Goal: Download file/media

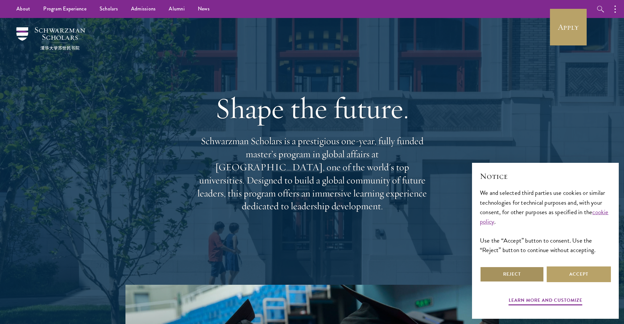
click at [514, 278] on button "Reject" at bounding box center [512, 275] width 64 height 16
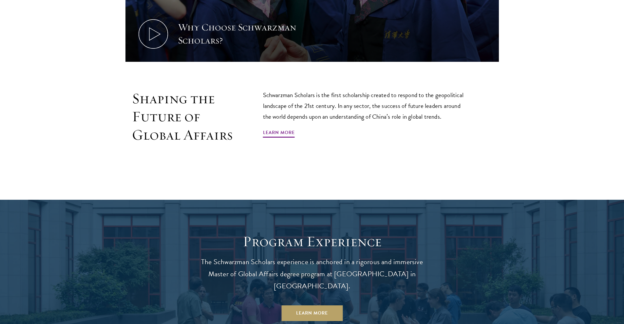
scroll to position [433, 0]
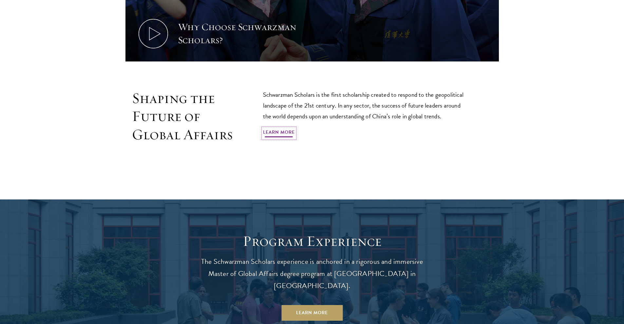
click at [288, 134] on link "Learn More" at bounding box center [279, 133] width 32 height 10
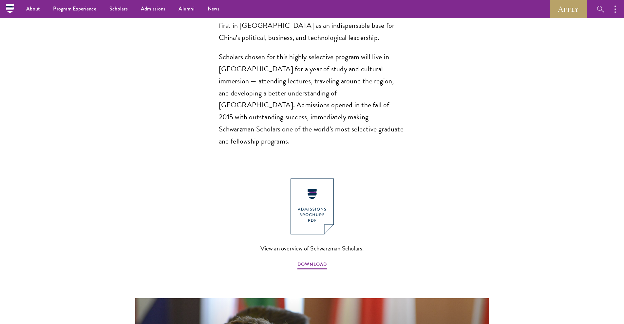
scroll to position [585, 0]
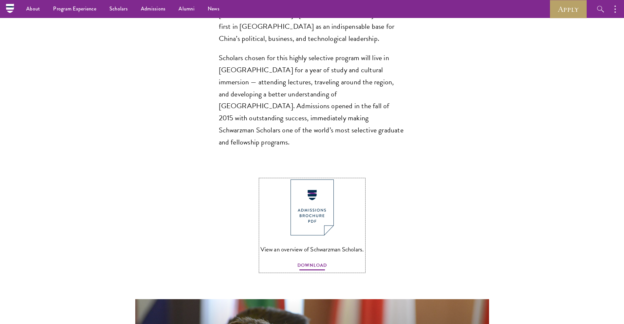
click at [315, 262] on span "DOWNLOAD" at bounding box center [311, 267] width 29 height 10
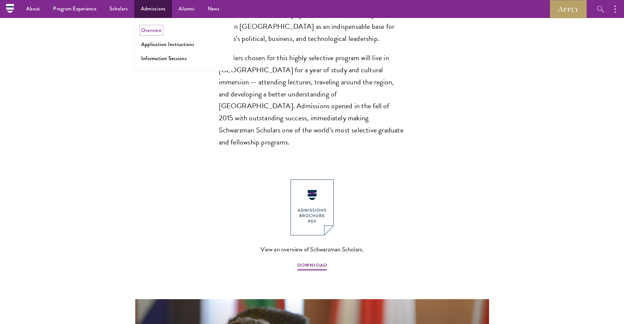
click at [148, 30] on link "Overview" at bounding box center [151, 31] width 20 height 8
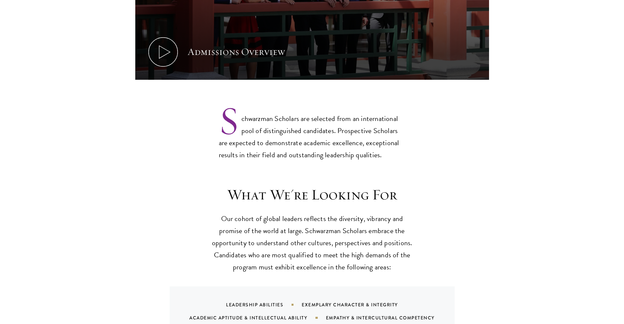
scroll to position [461, 0]
